Goal: Check status: Check status

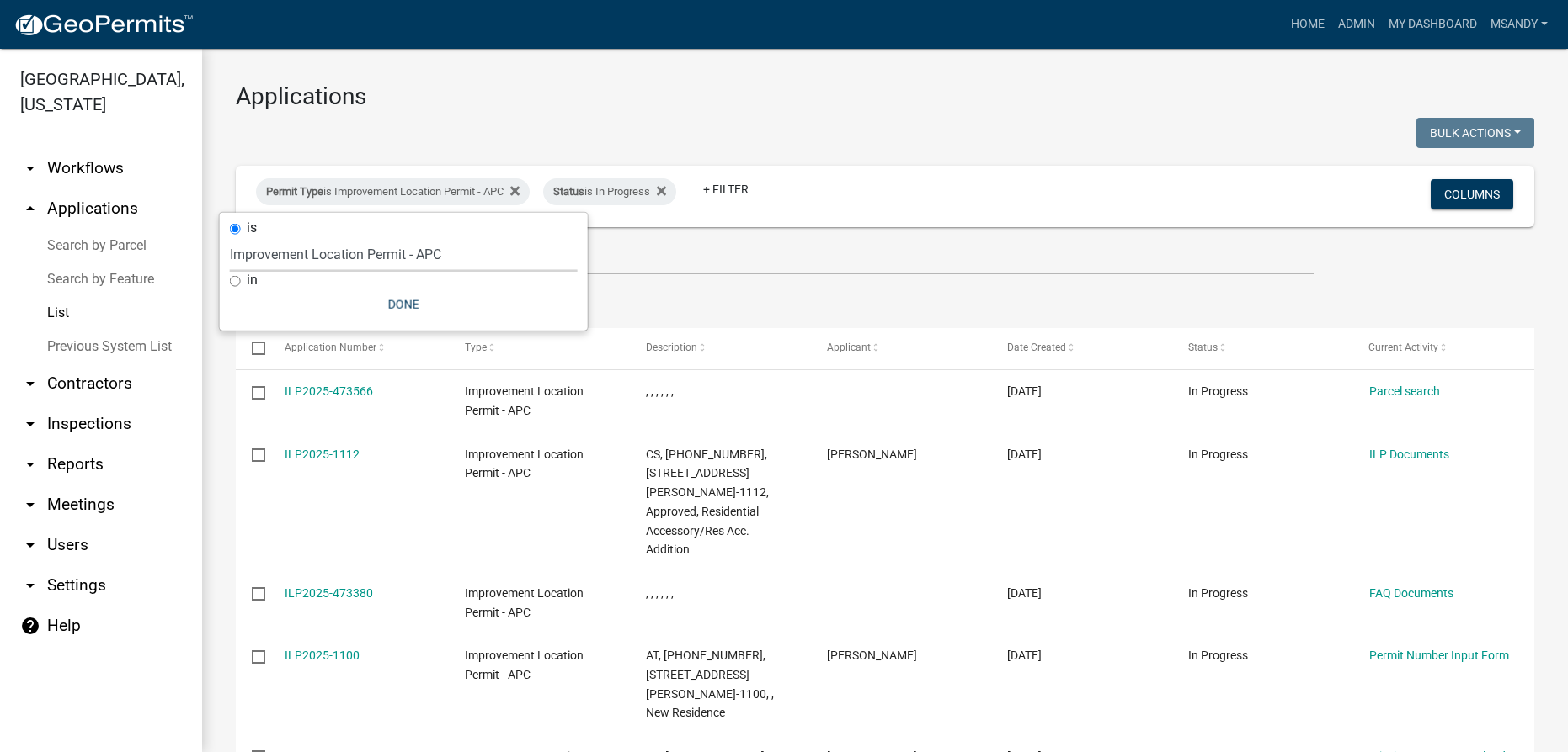
select select "3: 100"
select select "a2c991f8-68ce-43d3-971c-57015753063b"
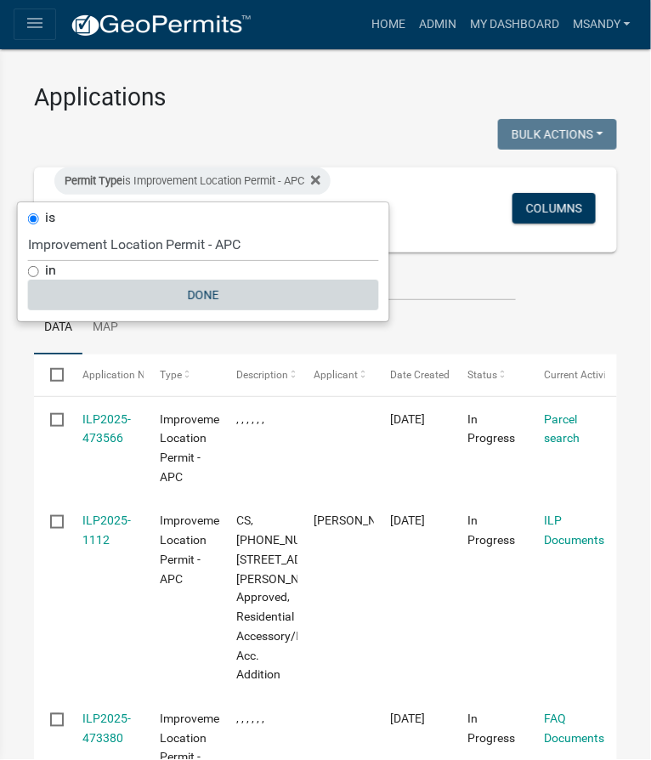
click at [202, 285] on button "Done" at bounding box center [203, 295] width 351 height 31
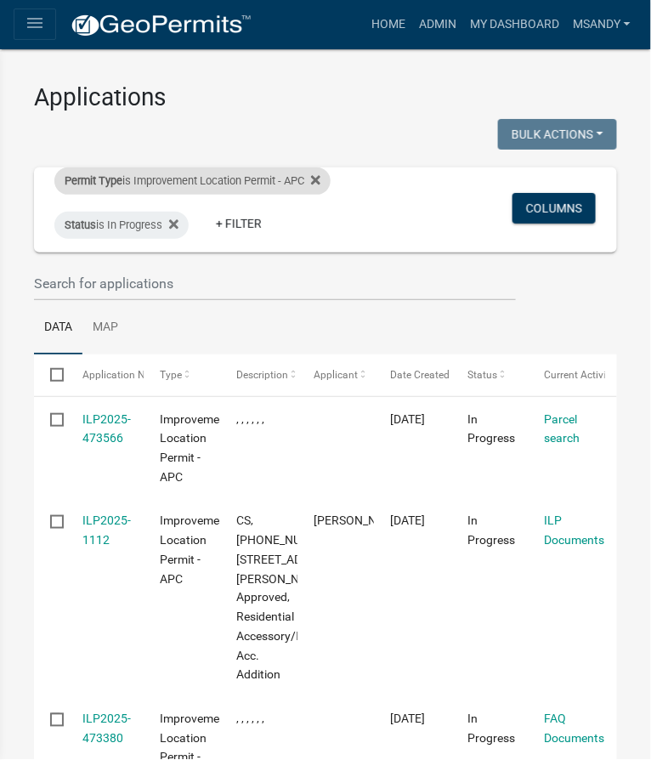
click at [174, 183] on div "Permit Type is Improvement Location Permit - APC" at bounding box center [192, 181] width 276 height 27
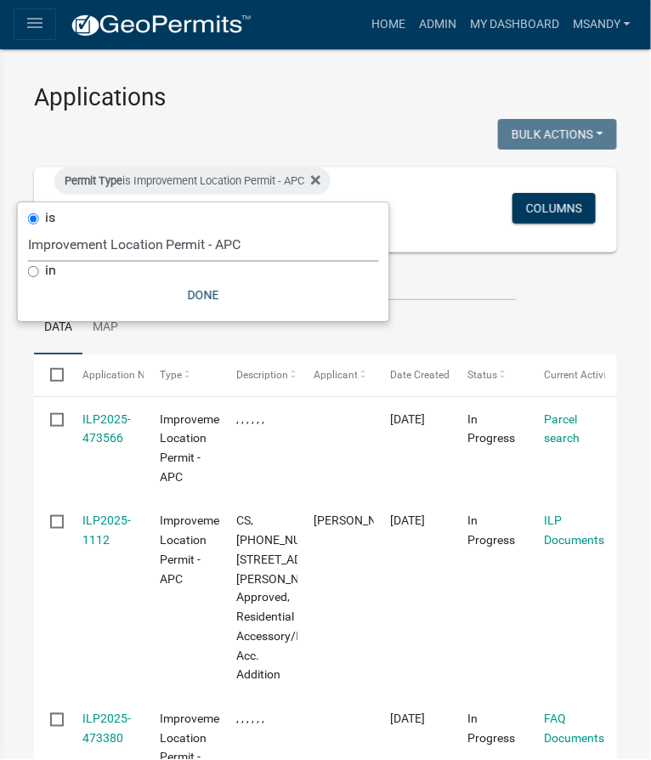
click at [161, 244] on select "Select an option [DATE] Copy Of - Subdivision Plat Application - APC APC Addres…" at bounding box center [203, 244] width 351 height 35
select select "470c1cb8-d267-46dc-844e-15aacc1b6a8e"
click at [28, 227] on select "Select an option [DATE] Copy Of - Subdivision Plat Application - APC APC Addres…" at bounding box center [203, 244] width 351 height 35
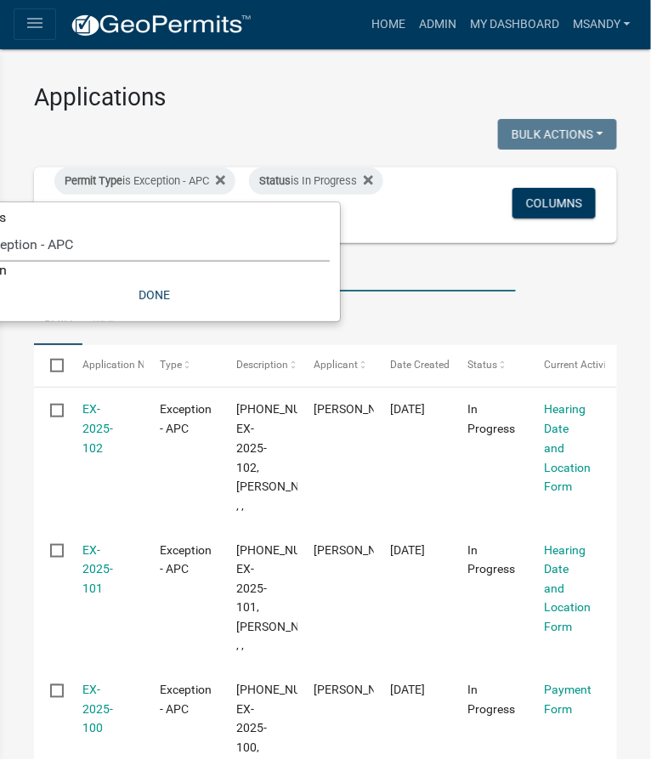
click at [337, 275] on input "text" at bounding box center [275, 274] width 482 height 35
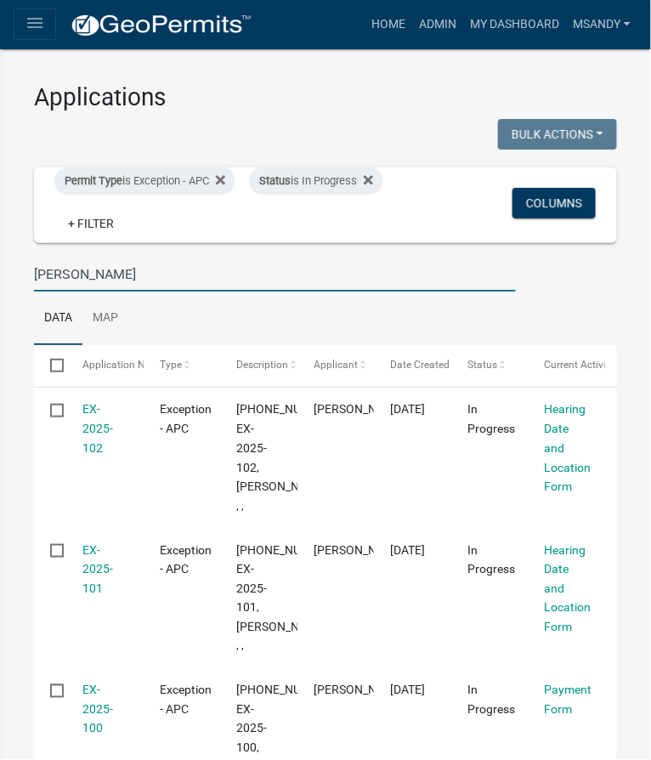
type input "[PERSON_NAME]"
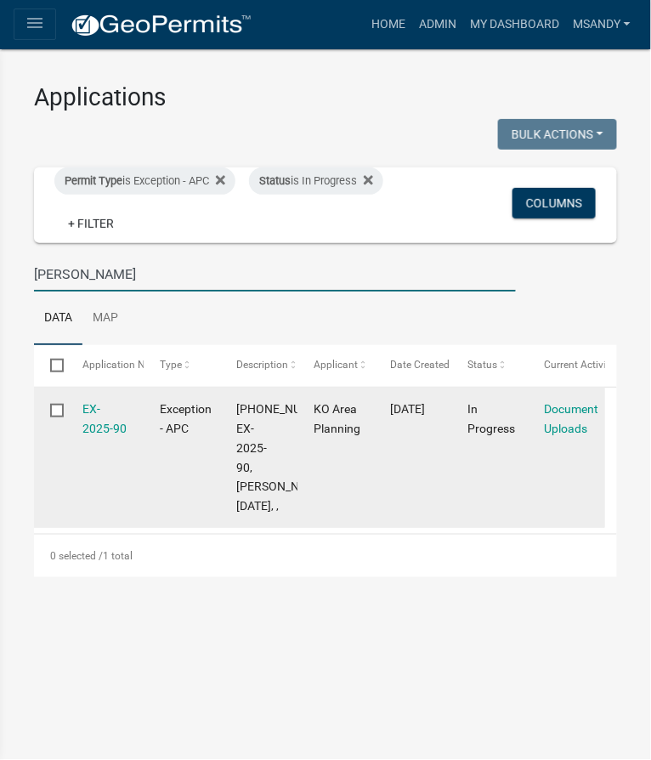
click at [118, 416] on div "EX-2025-90" at bounding box center [105, 419] width 44 height 39
click at [104, 421] on link "EX-2025-90" at bounding box center [105, 418] width 44 height 33
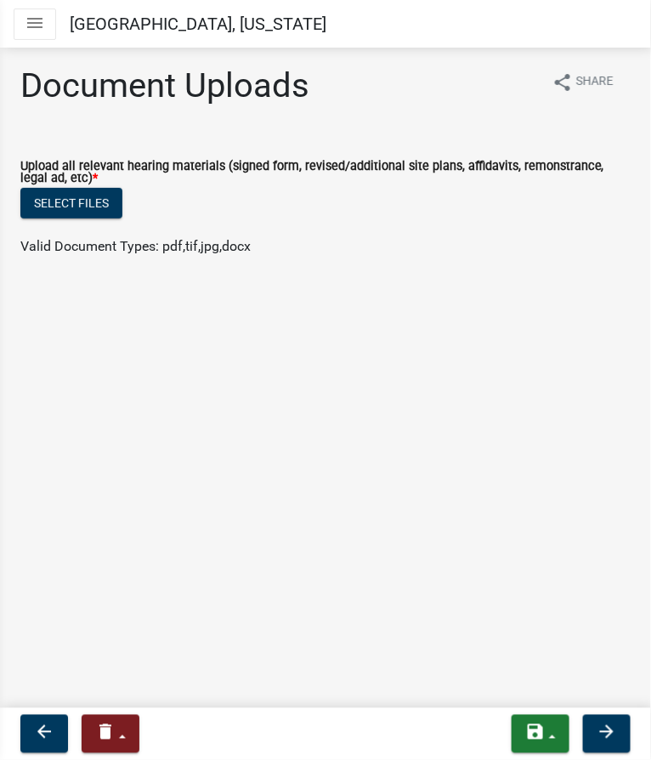
click at [41, 27] on icon "menu" at bounding box center [35, 23] width 20 height 20
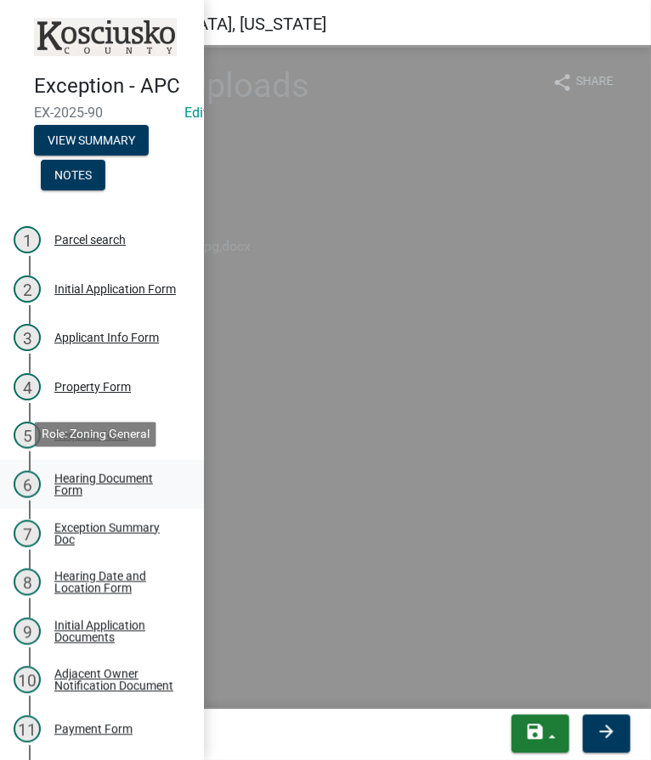
click at [97, 473] on div "Hearing Document Form" at bounding box center [115, 485] width 122 height 24
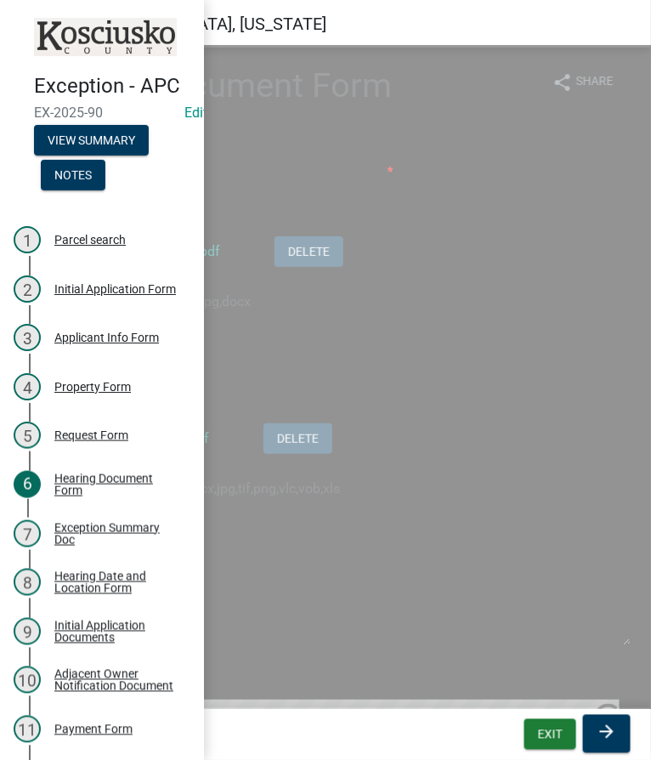
click at [435, 357] on div "Upload Adjacent Owner List: *" at bounding box center [325, 358] width 611 height 20
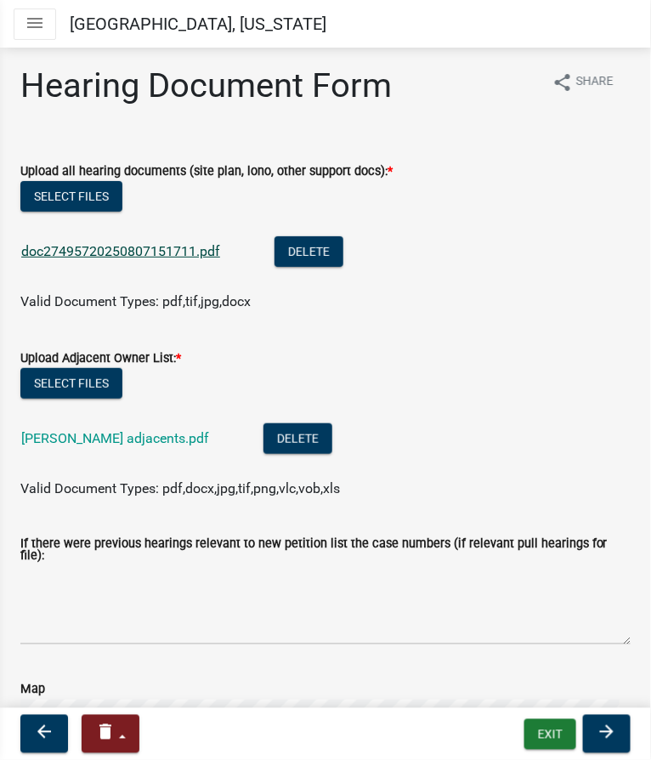
click at [105, 255] on link "doc27495720250807151711.pdf" at bounding box center [120, 251] width 199 height 16
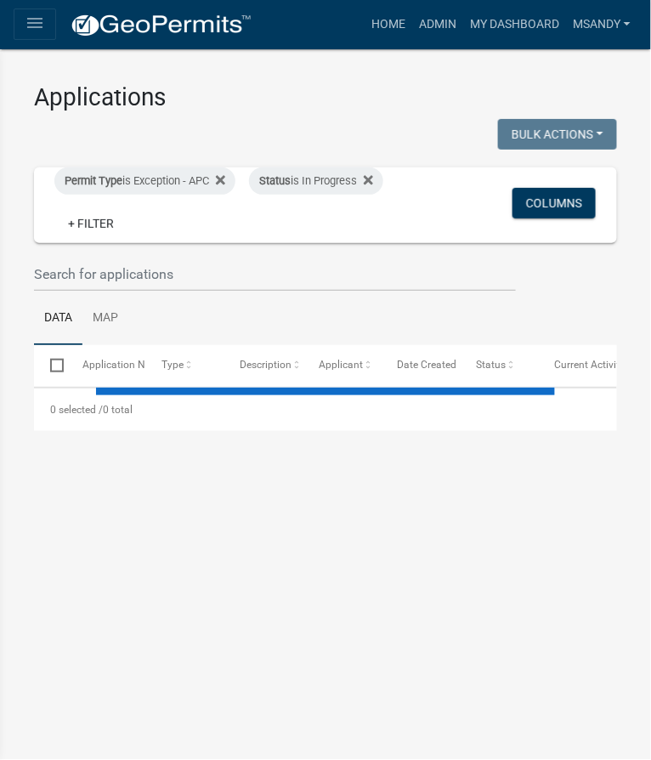
select select "3: 100"
